Goal: Information Seeking & Learning: Learn about a topic

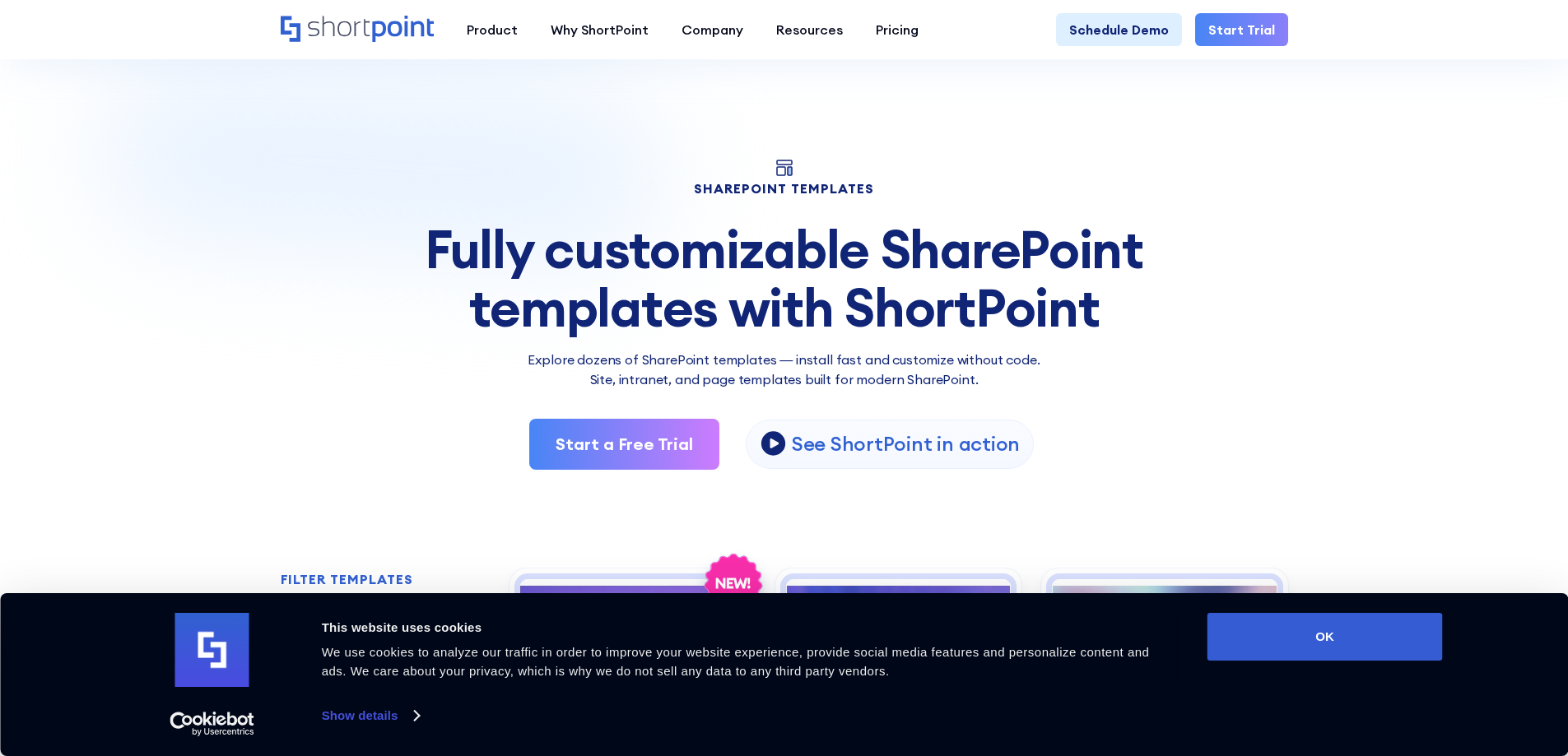
scroll to position [247, 0]
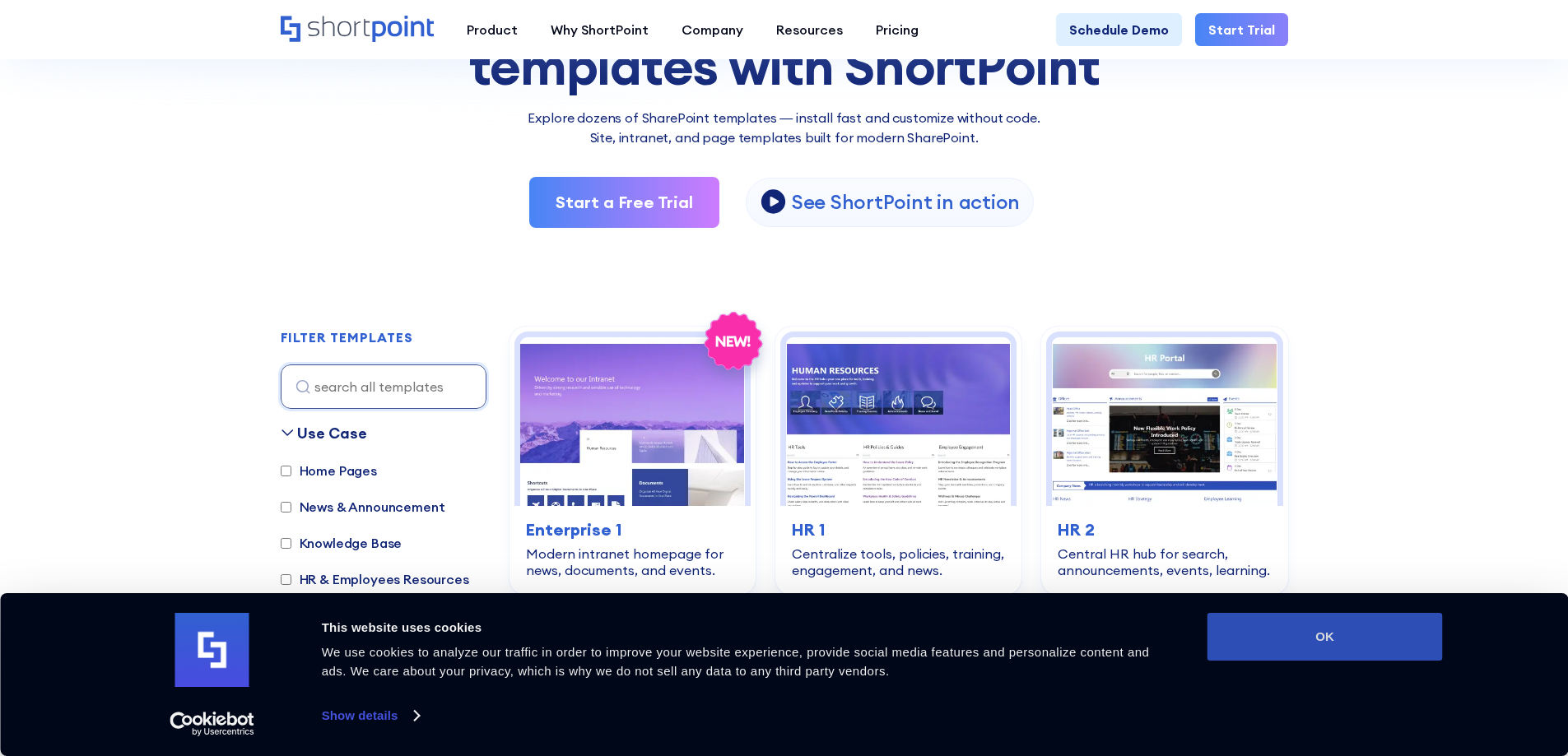
click at [1311, 633] on button "OK" at bounding box center [1325, 636] width 235 height 47
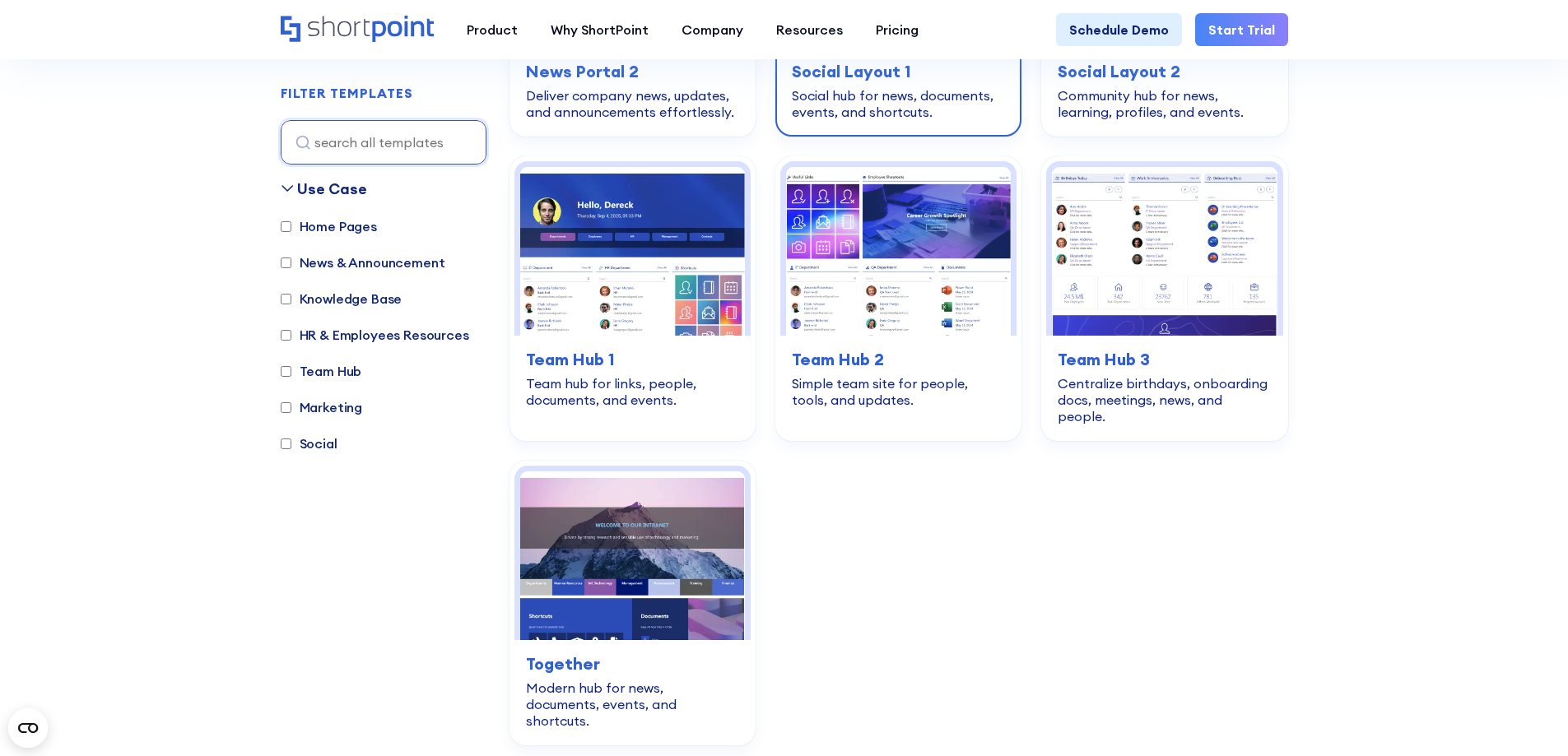
scroll to position [2468, 0]
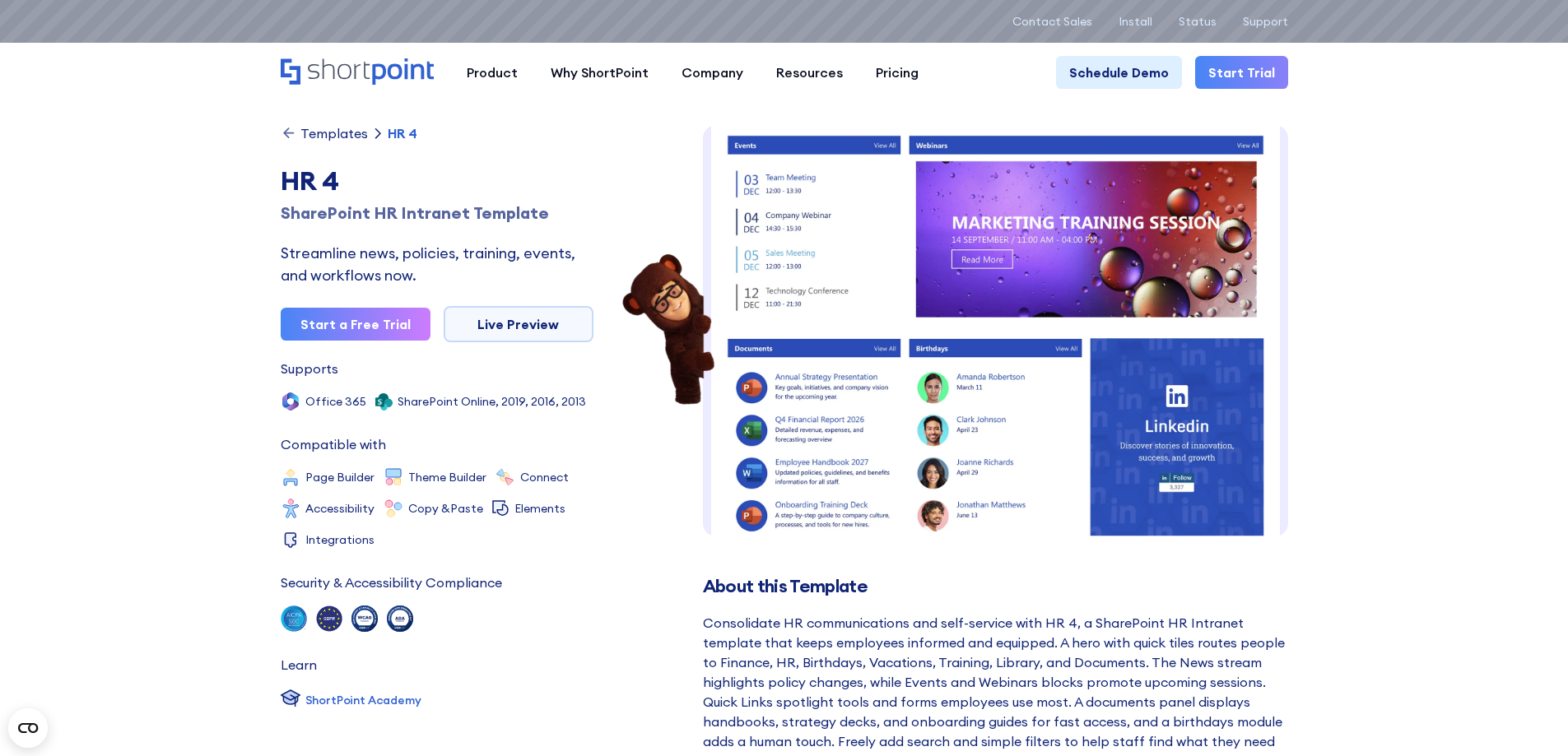
scroll to position [494, 0]
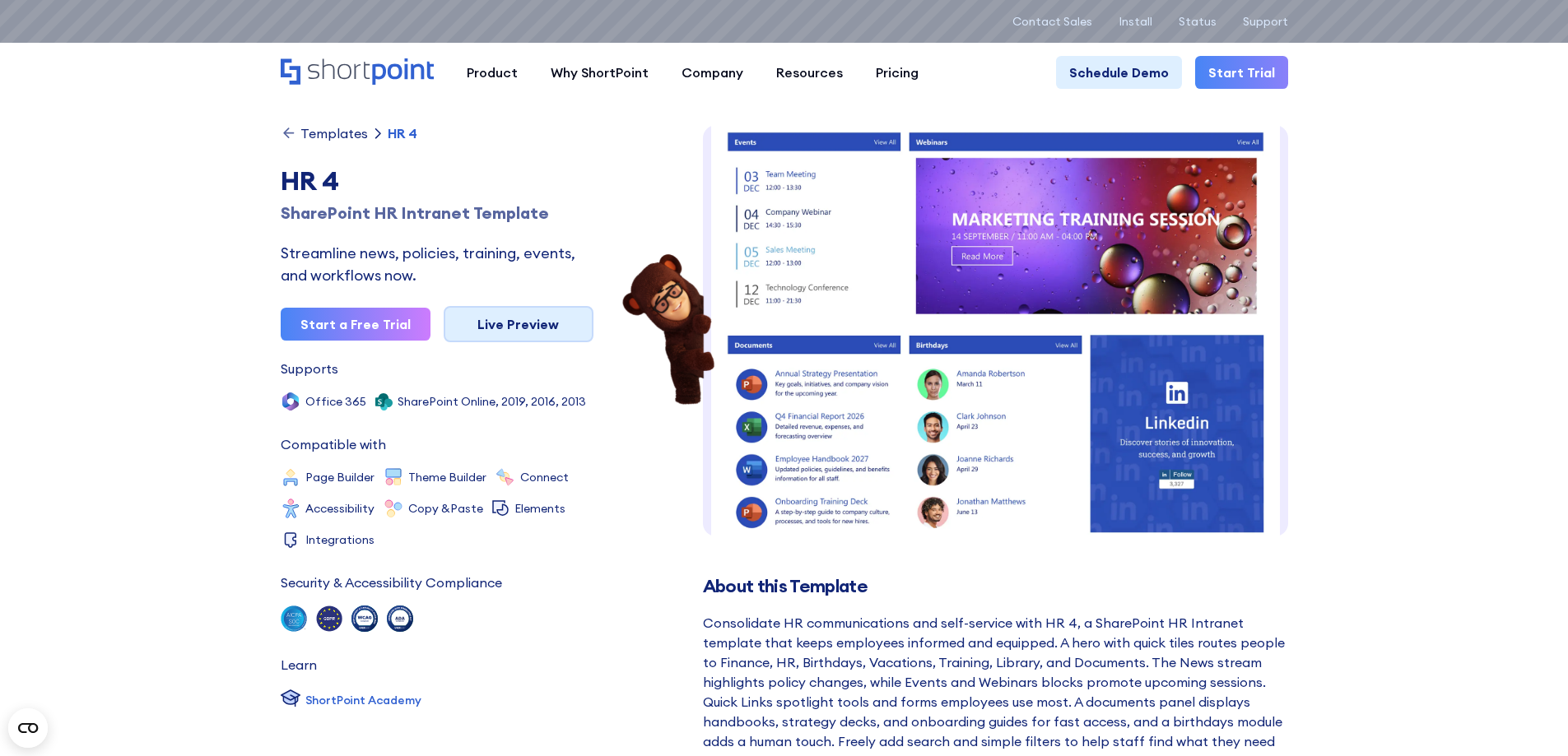
click at [533, 328] on link "Live Preview" at bounding box center [518, 324] width 149 height 36
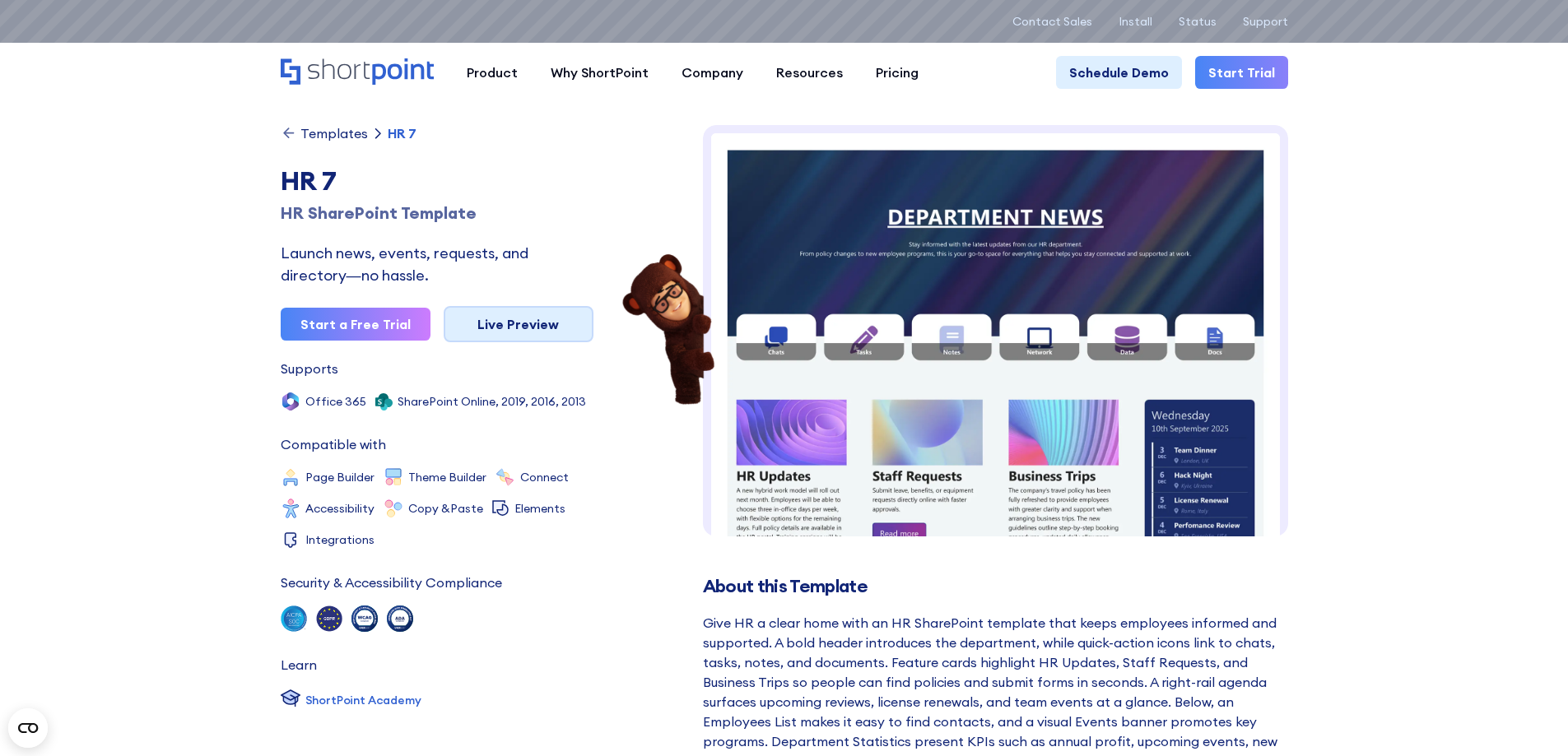
click at [518, 322] on link "Live Preview" at bounding box center [518, 324] width 149 height 36
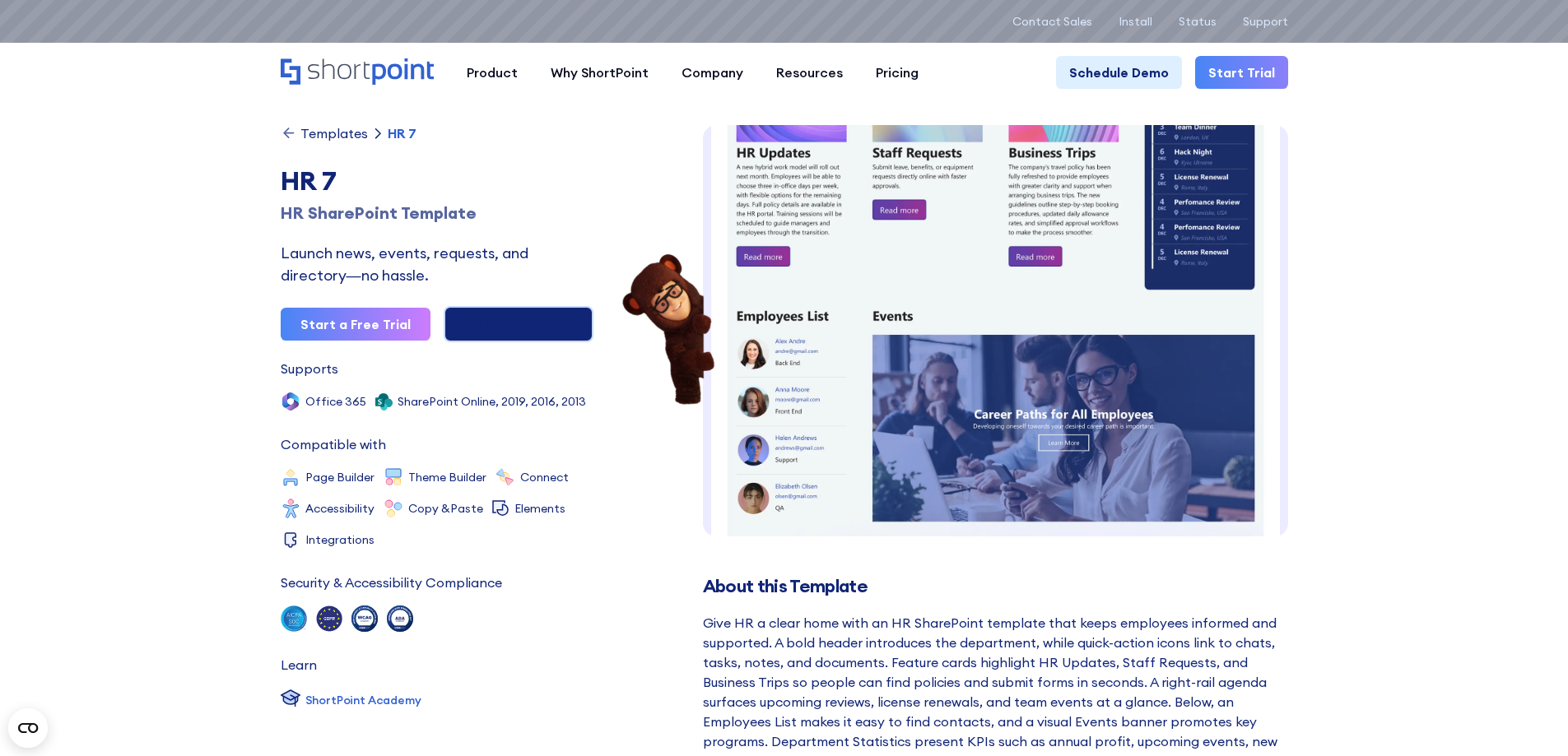
scroll to position [251, 0]
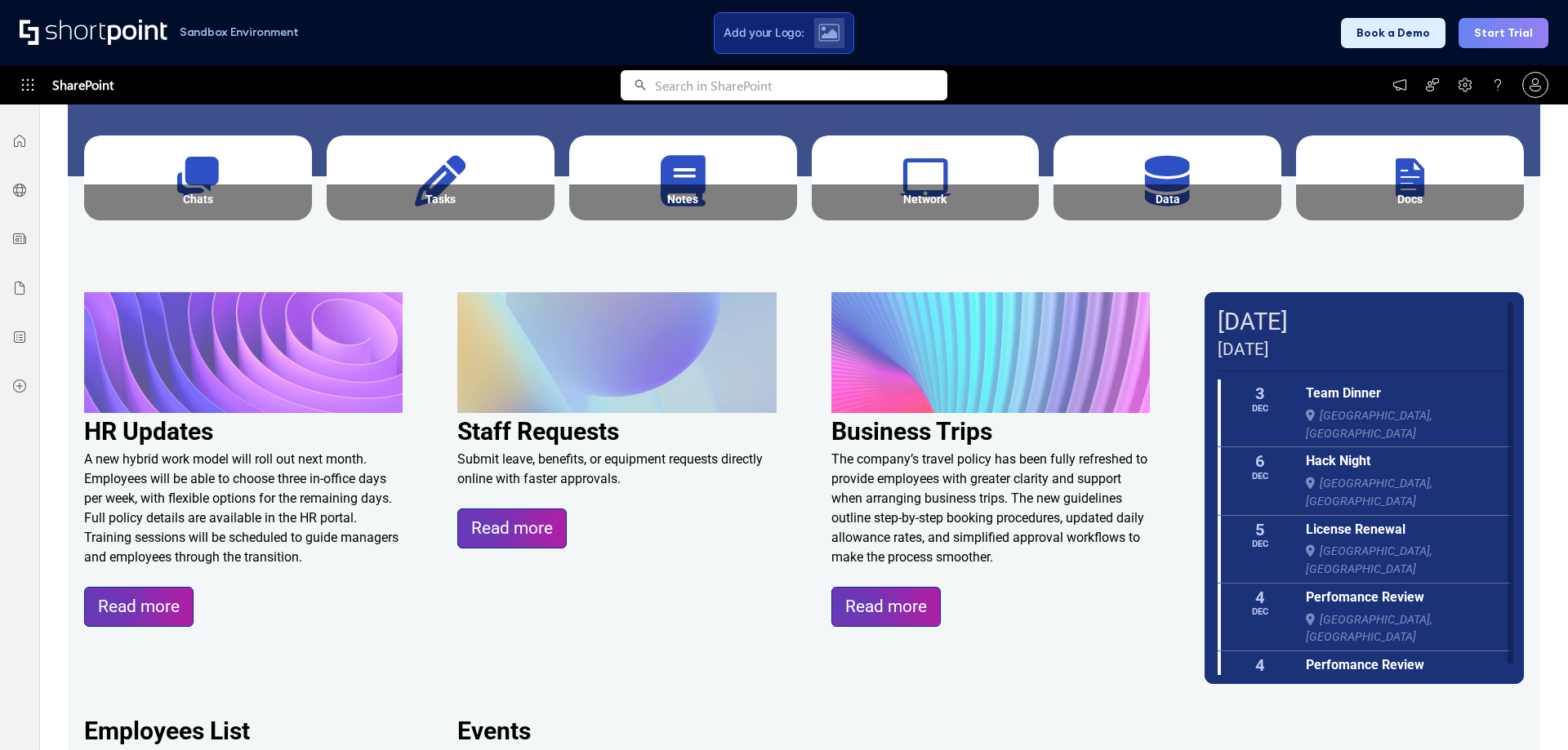
scroll to position [327, 0]
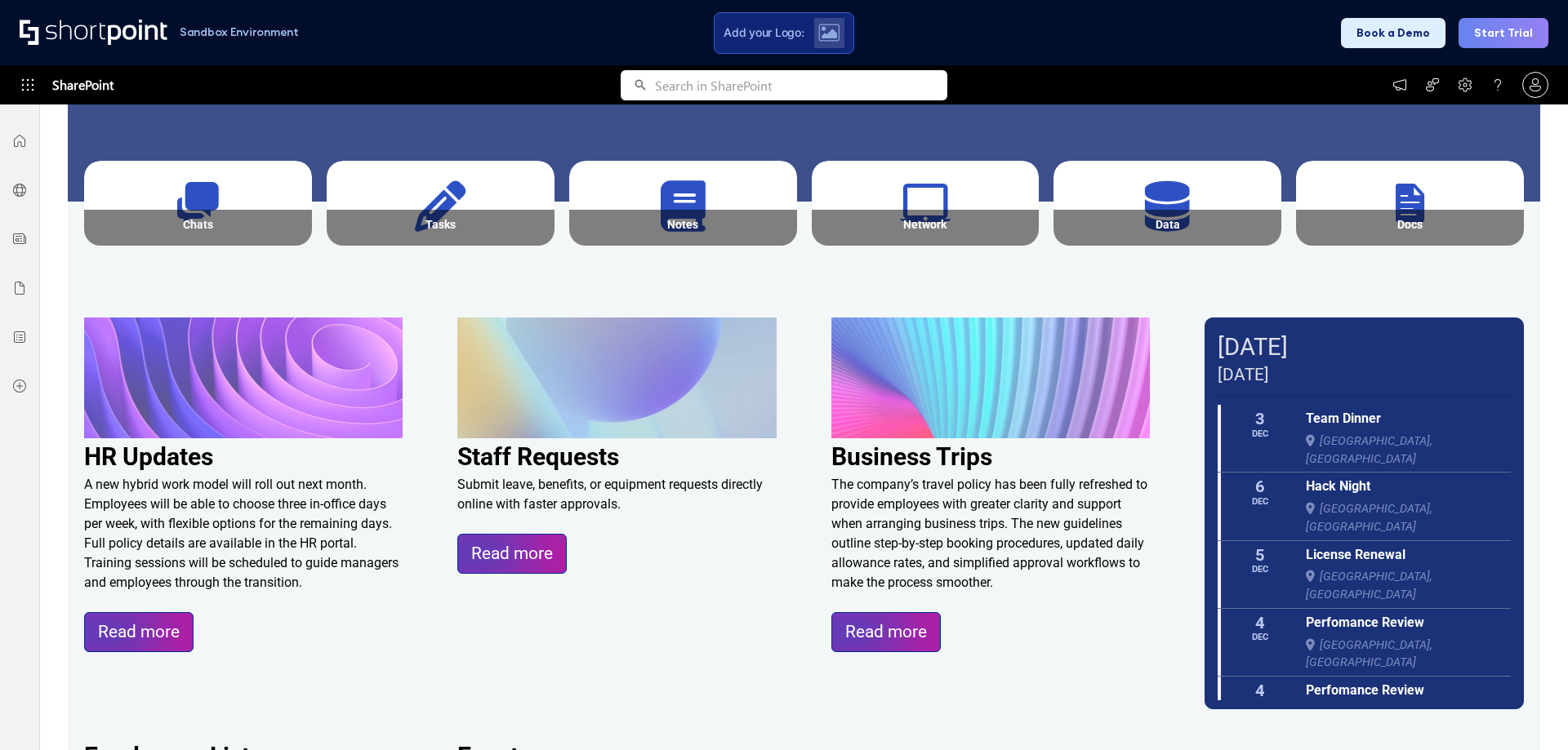
drag, startPoint x: 1329, startPoint y: 716, endPoint x: 1322, endPoint y: 704, distance: 13.9
drag, startPoint x: 1322, startPoint y: 704, endPoint x: 573, endPoint y: 291, distance: 855.3
click at [573, 291] on div "HR Updates A new hybrid work model will roll out next month. Employees will be …" at bounding box center [804, 514] width 1472 height 449
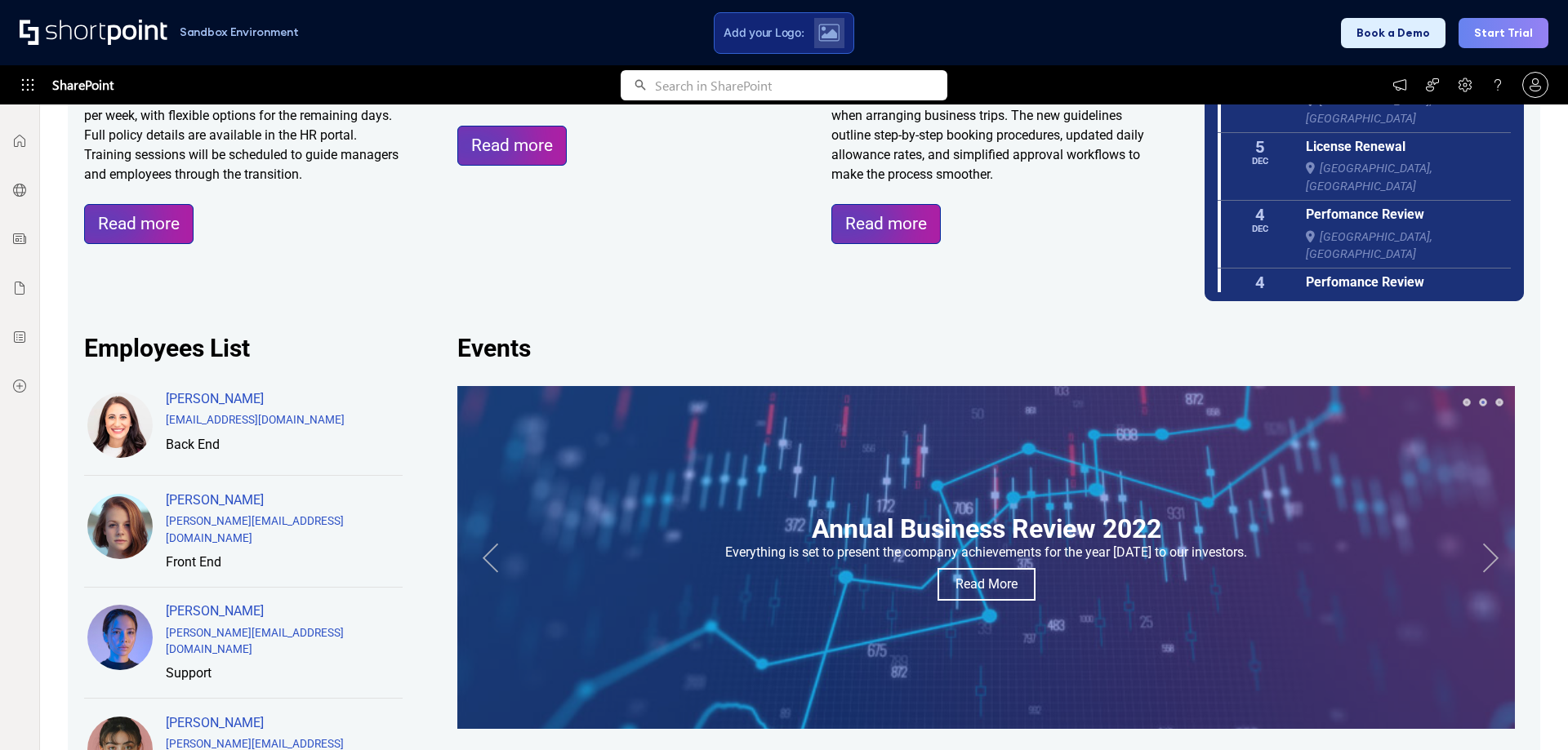
scroll to position [817, 0]
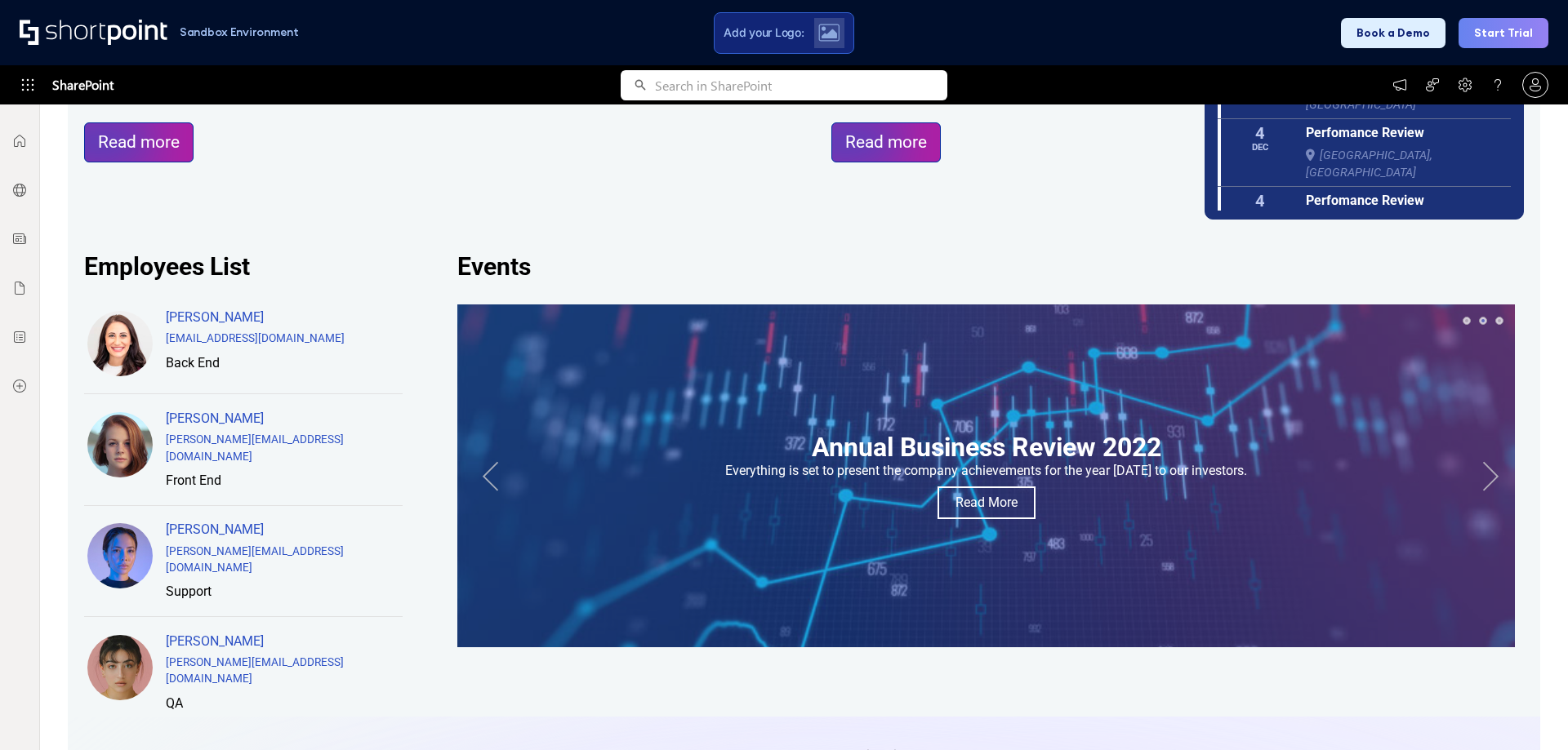
click at [1475, 475] on button "Next" at bounding box center [1491, 476] width 33 height 33
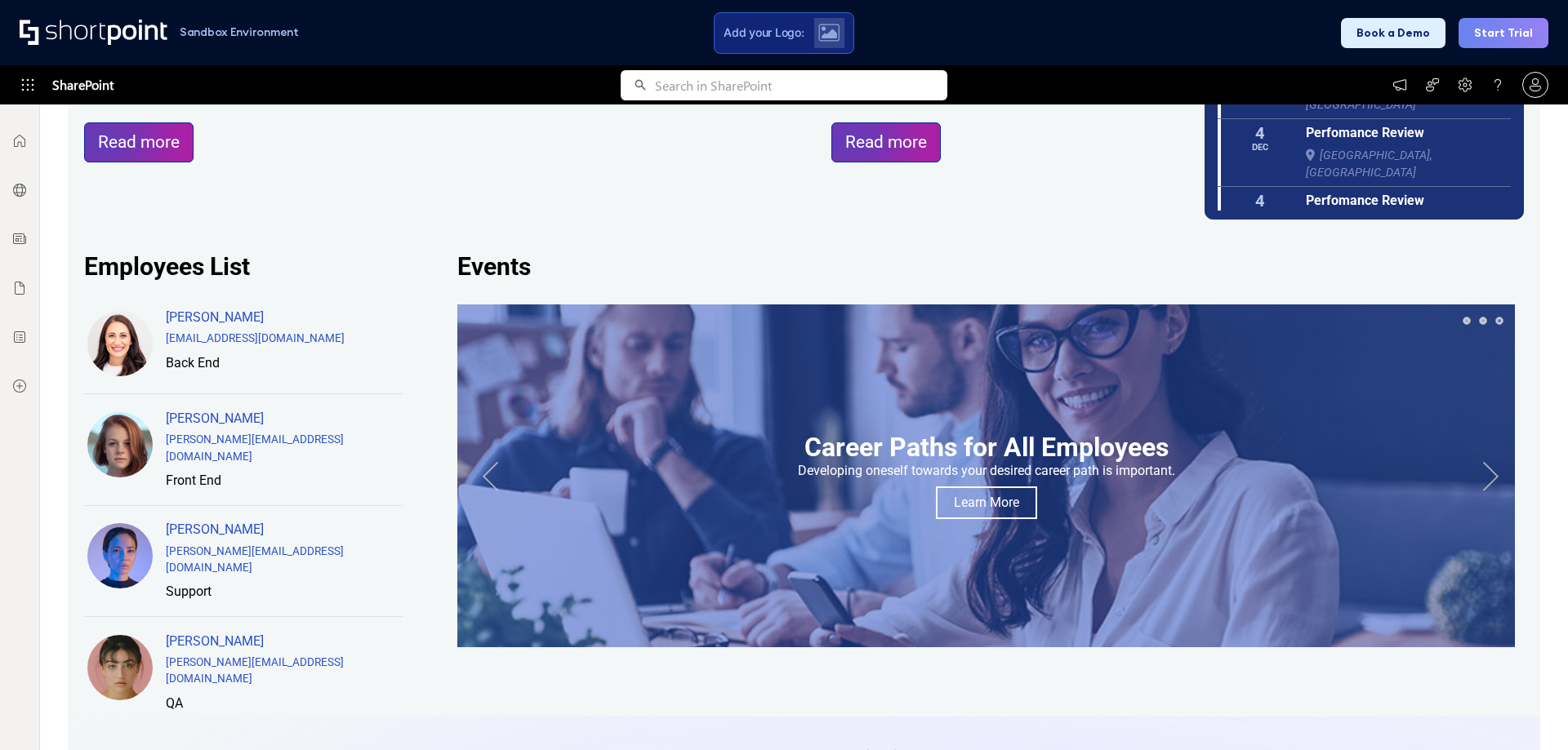
click at [1475, 475] on button "Next" at bounding box center [1491, 476] width 33 height 33
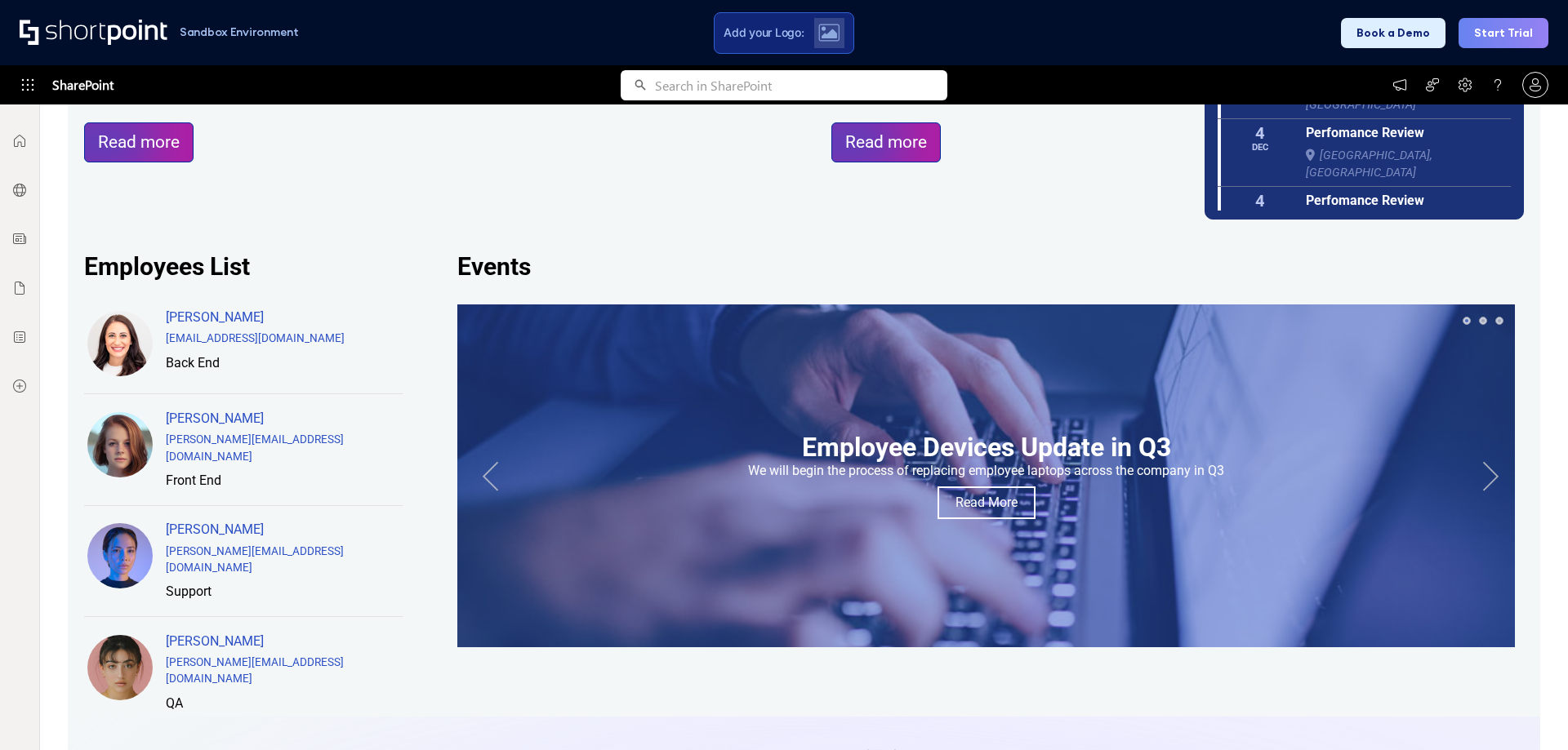
click at [1475, 475] on button "Next" at bounding box center [1491, 476] width 33 height 33
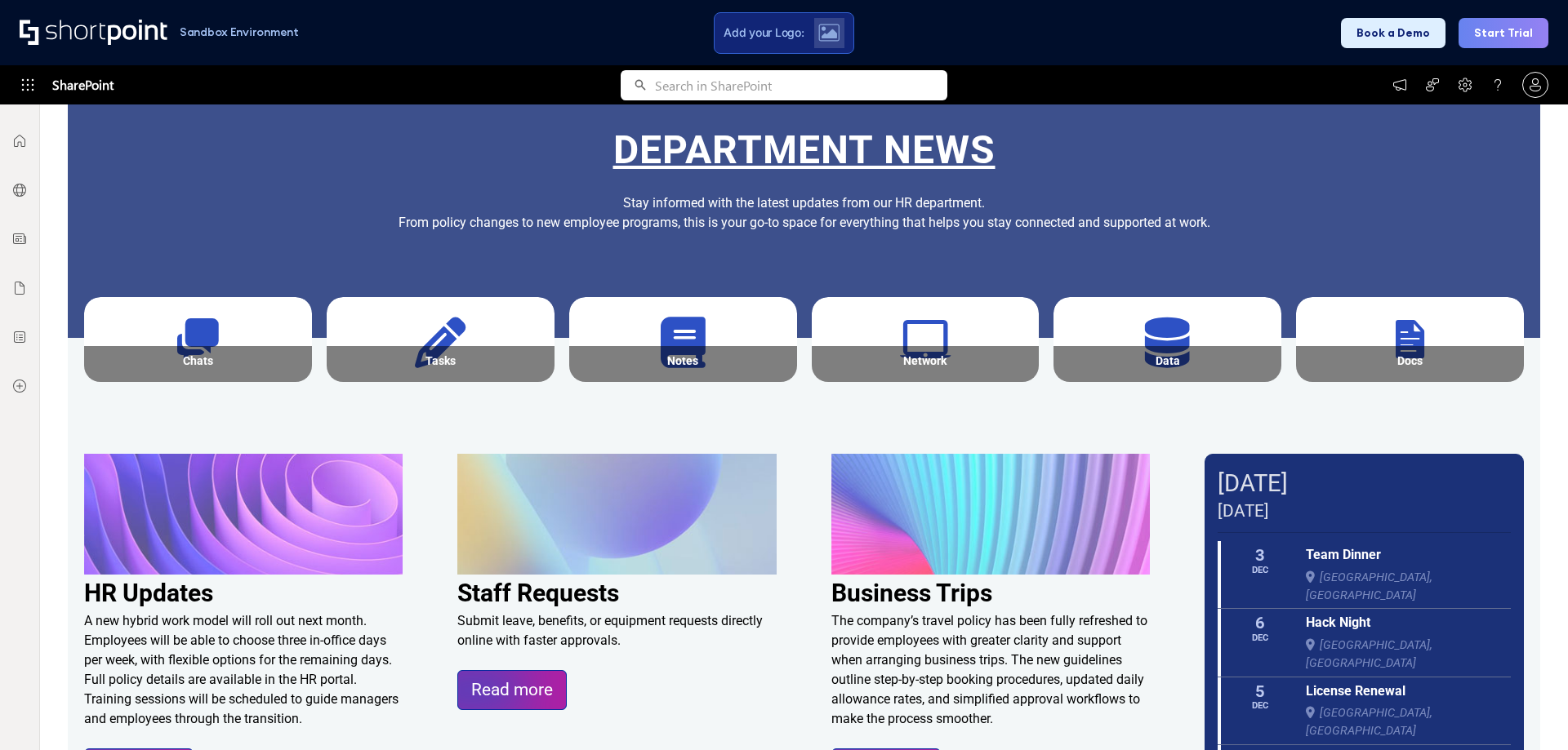
scroll to position [0, 0]
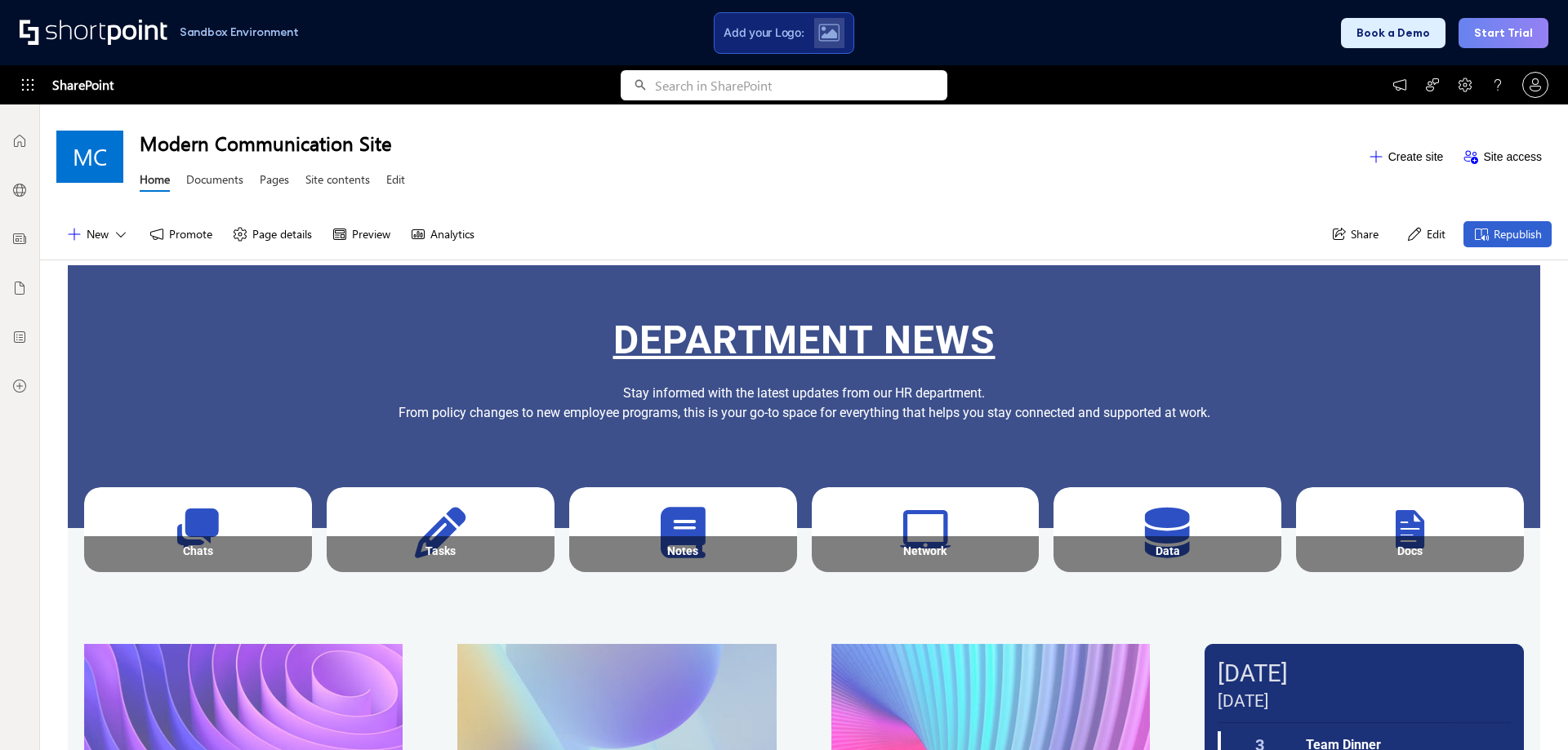
click at [567, 145] on h1 "Modern Communication Site" at bounding box center [748, 142] width 1218 height 26
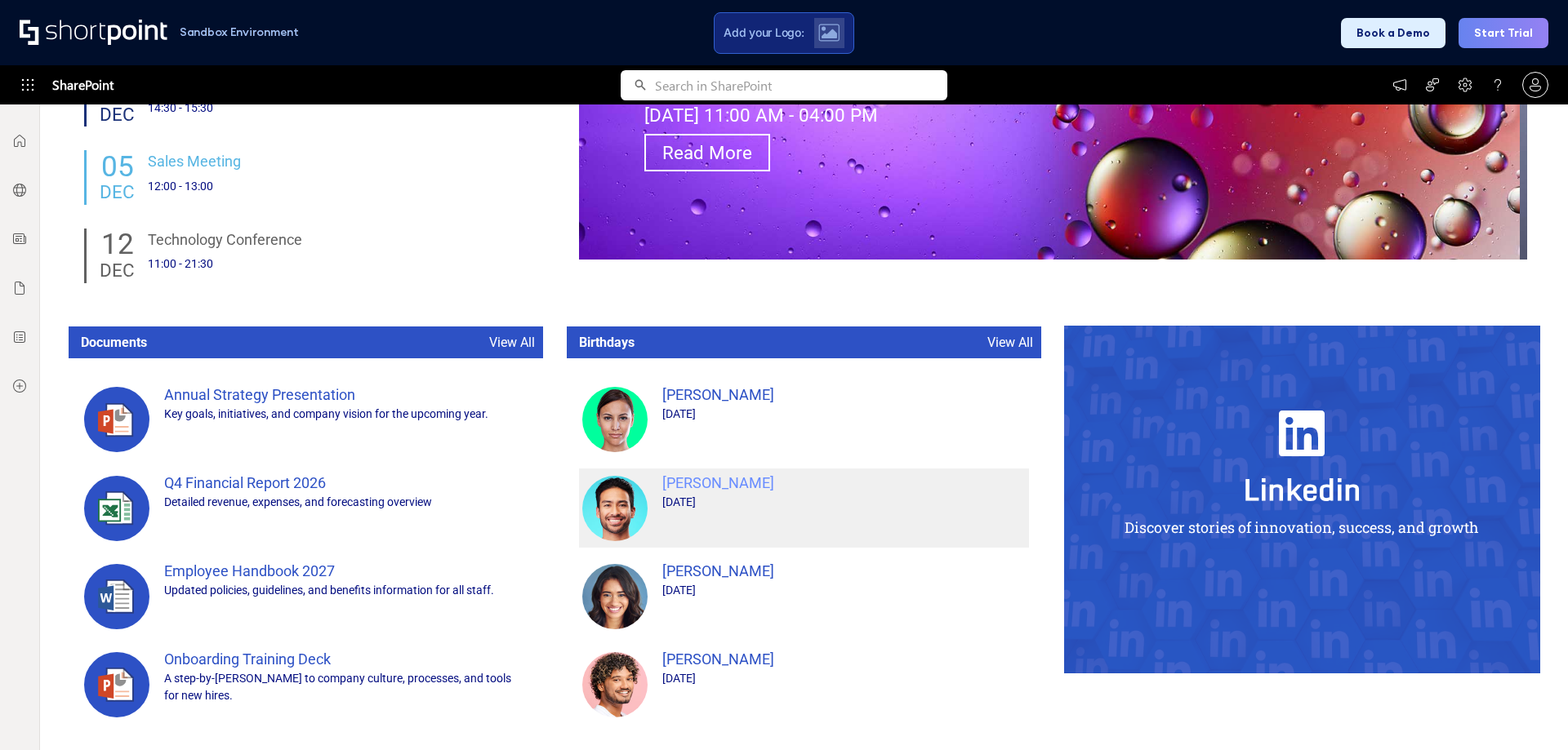
scroll to position [1281, 0]
